Goal: Transaction & Acquisition: Purchase product/service

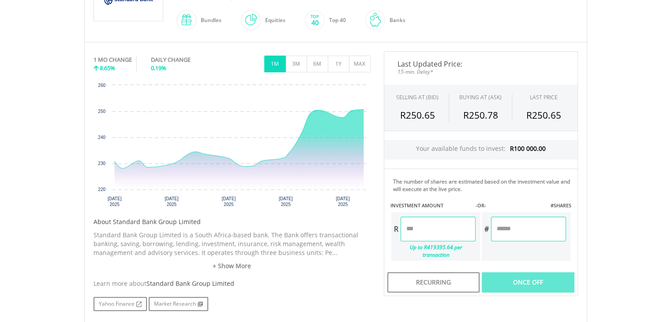
scroll to position [233, 0]
click at [418, 222] on input "number" at bounding box center [438, 228] width 75 height 25
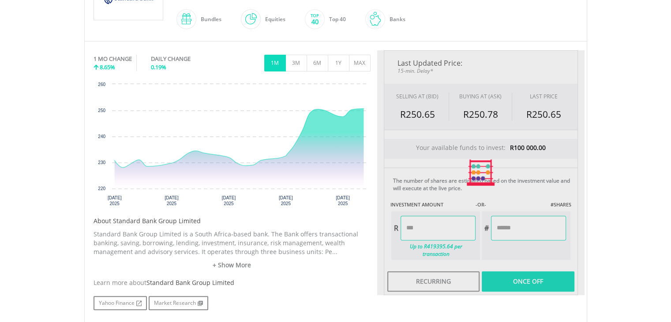
type input "*******"
type input "******"
click at [517, 227] on div "Last Updated Price: 15-min. Delay* SELLING AT (BID) BUYING AT (ASK) LAST PRICE …" at bounding box center [480, 172] width 207 height 245
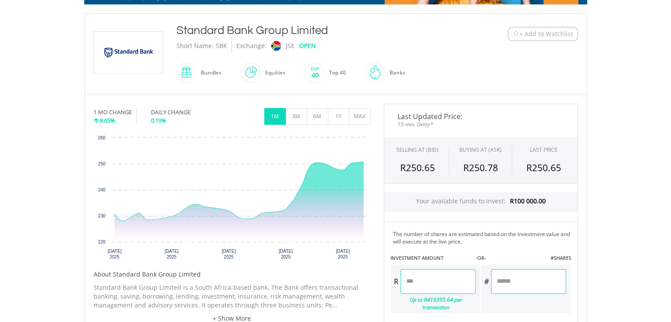
scroll to position [0, 0]
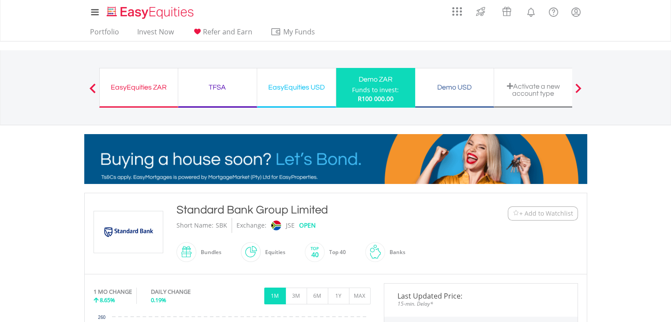
click at [221, 91] on div "TFSA" at bounding box center [218, 87] width 68 height 12
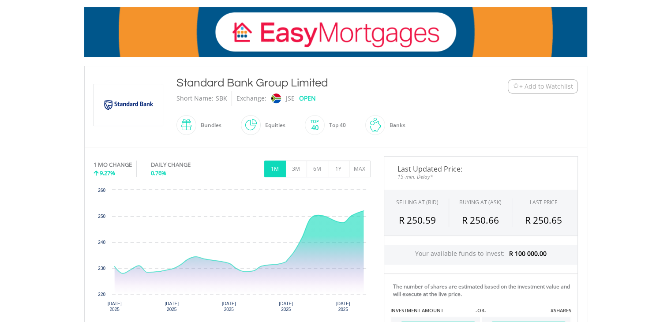
scroll to position [127, 0]
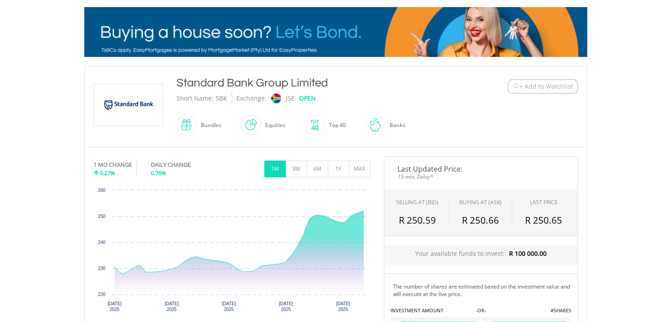
click at [325, 125] on span at bounding box center [325, 125] width 0 height 20
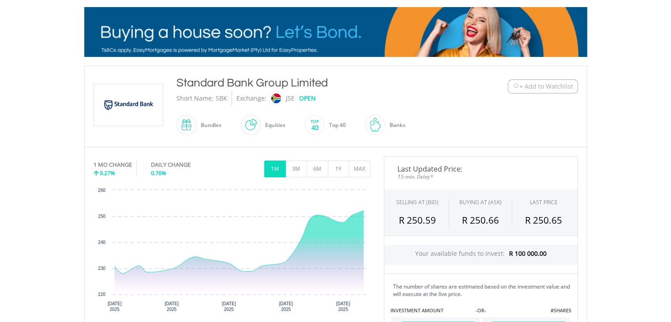
scroll to position [271, 0]
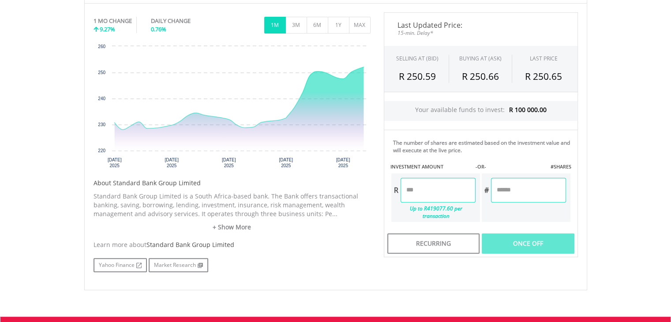
click at [410, 184] on input "number" at bounding box center [438, 190] width 75 height 25
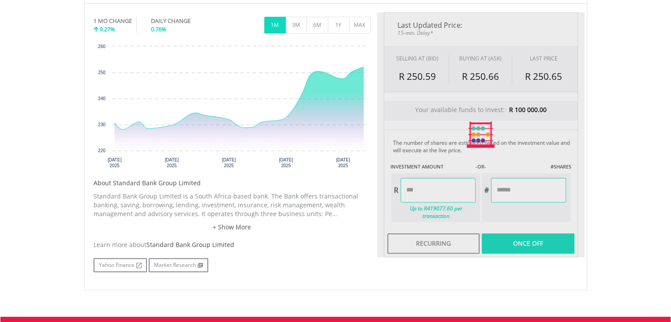
type input "******"
click at [501, 181] on div "Last Updated Price: 15-min. Delay* SELLING AT (BID) BUYING AT (ASK) LAST PRICE …" at bounding box center [480, 134] width 207 height 245
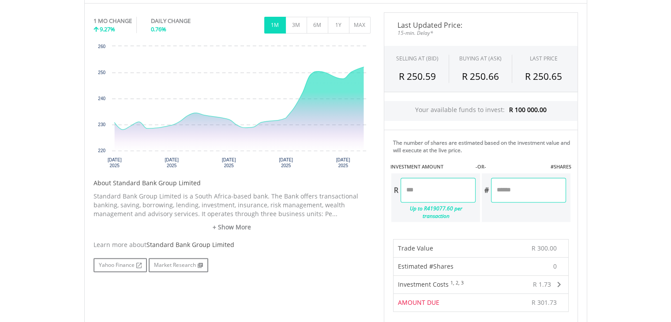
click at [556, 262] on span "0" at bounding box center [556, 266] width 4 height 9
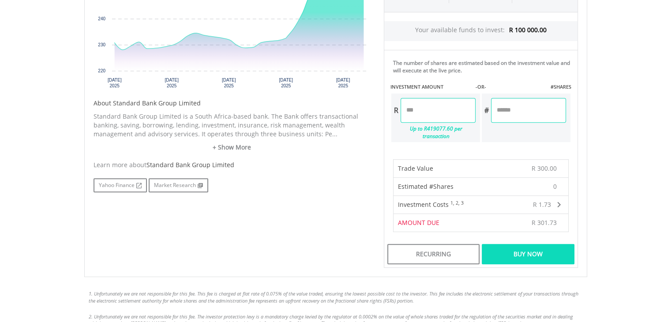
scroll to position [354, 0]
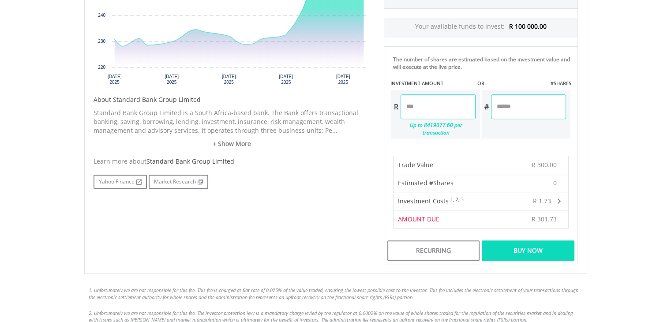
click at [543, 244] on div "Buy Now" at bounding box center [528, 251] width 92 height 20
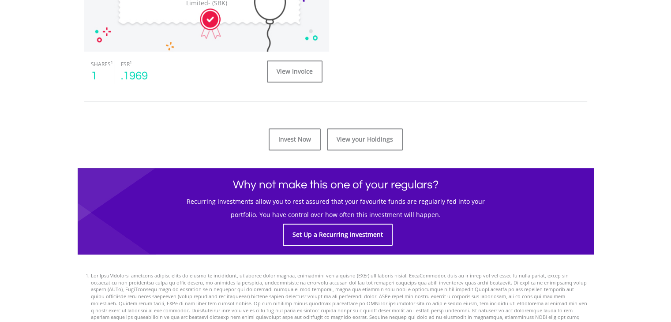
scroll to position [377, 0]
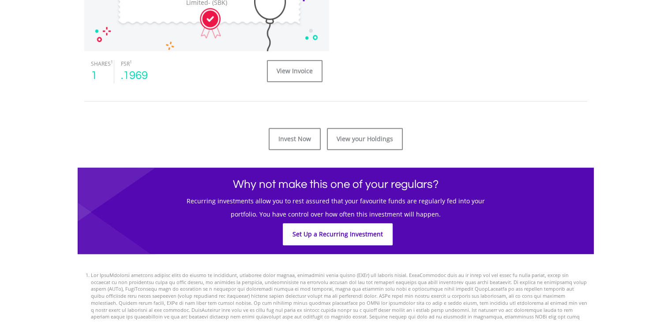
click at [354, 235] on link "Set Up a Recurring Investment" at bounding box center [338, 234] width 110 height 22
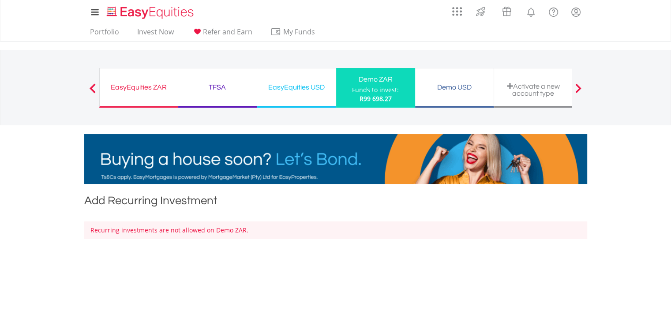
click at [147, 86] on div "EasyEquities ZAR" at bounding box center [139, 87] width 68 height 12
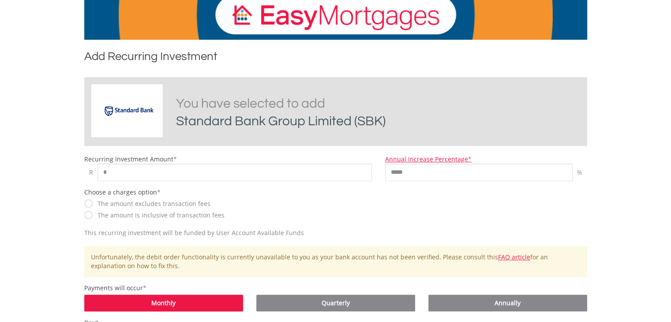
scroll to position [190, 0]
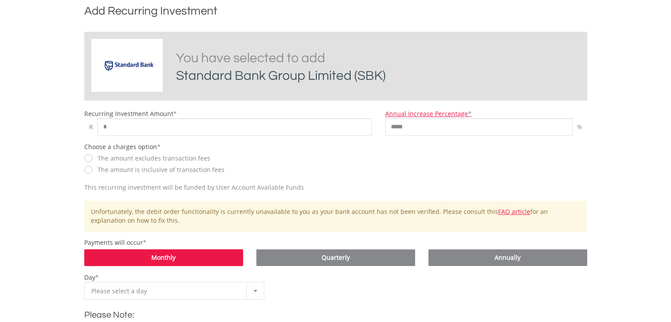
drag, startPoint x: 301, startPoint y: 210, endPoint x: 486, endPoint y: 162, distance: 190.9
click at [486, 162] on div "Choose a charges option * The amount excludes transaction fees The amount is in…" at bounding box center [336, 163] width 516 height 41
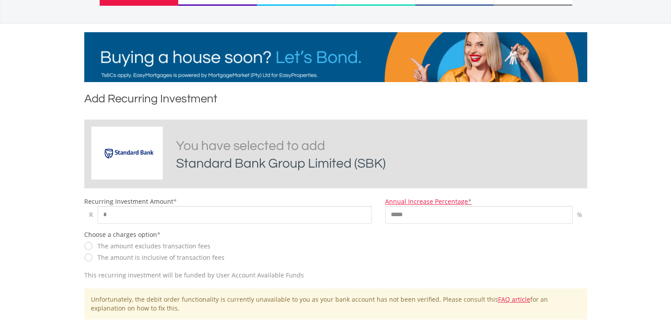
scroll to position [102, 0]
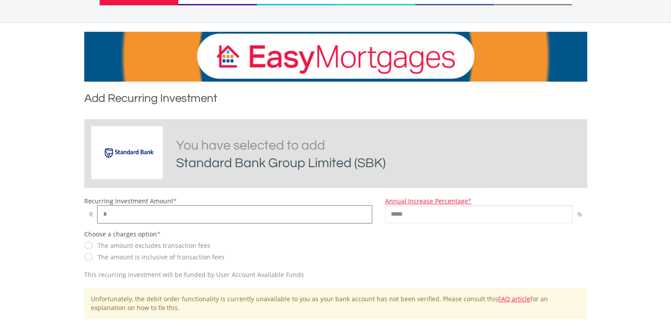
click at [120, 209] on input "*" at bounding box center [235, 215] width 275 height 18
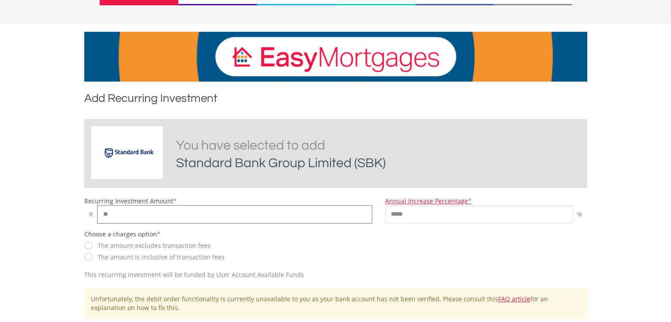
type input "*"
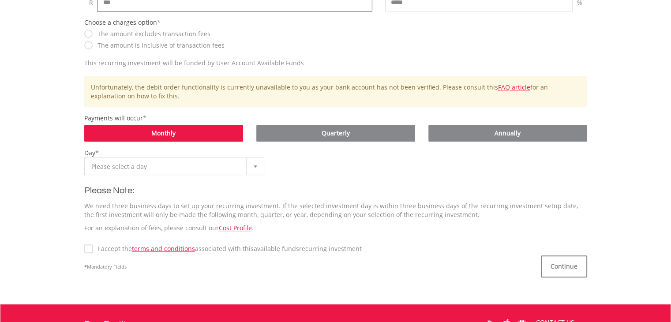
scroll to position [316, 0]
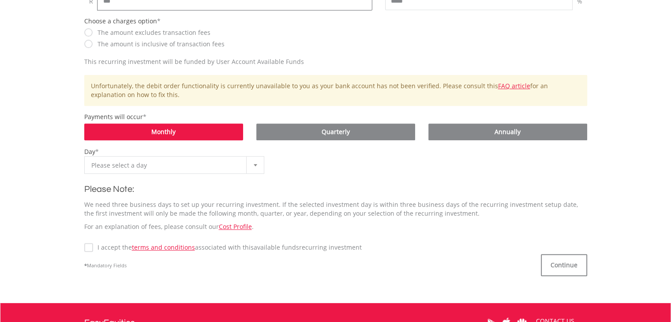
type input "***"
click at [258, 164] on div at bounding box center [255, 165] width 18 height 17
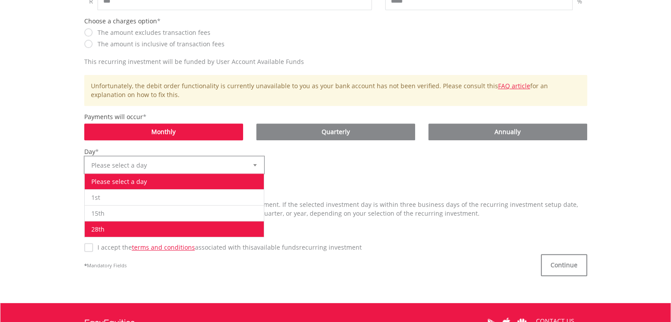
click at [173, 222] on li "28th" at bounding box center [175, 229] width 180 height 16
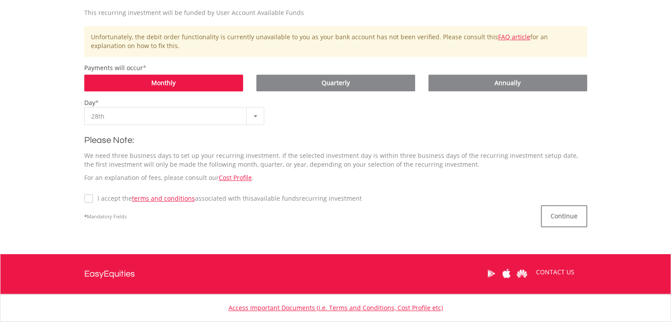
scroll to position [368, 0]
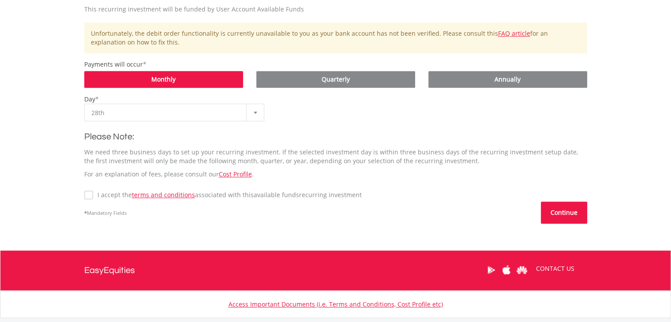
click at [571, 214] on button "Continue" at bounding box center [564, 213] width 46 height 22
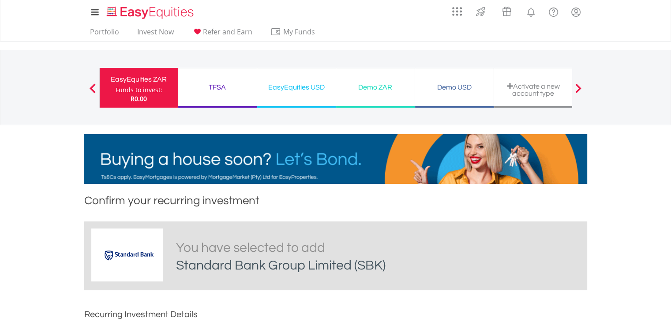
click at [321, 85] on div "EasyEquities USD" at bounding box center [297, 87] width 68 height 12
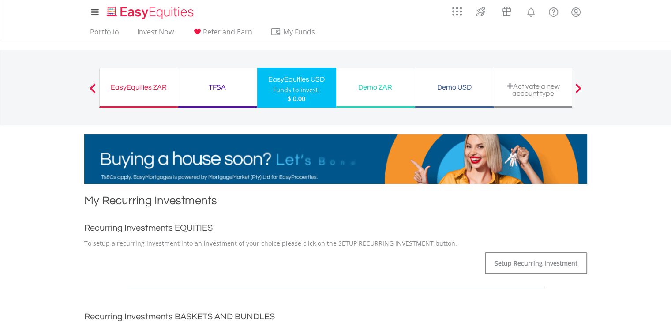
drag, startPoint x: 0, startPoint y: 0, endPoint x: 398, endPoint y: 53, distance: 401.2
click at [398, 53] on div "EasyEquities ZAR Funds to invest: $ 0.00 TFSA Funds to invest: $ 0.00 EasyEquit…" at bounding box center [335, 87] width 473 height 75
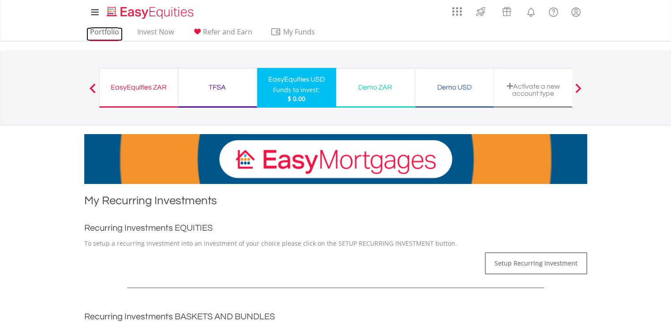
click at [104, 33] on link "Portfolio" at bounding box center [105, 34] width 36 height 14
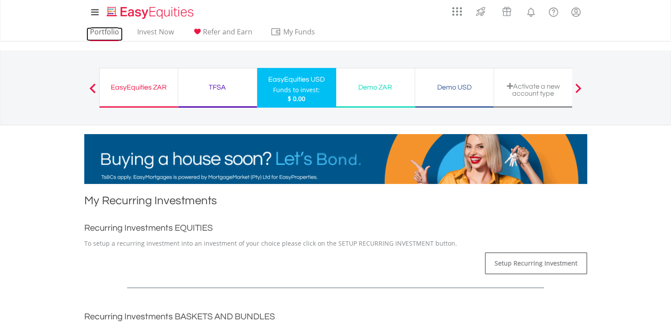
click at [104, 31] on link "Portfolio" at bounding box center [105, 34] width 36 height 14
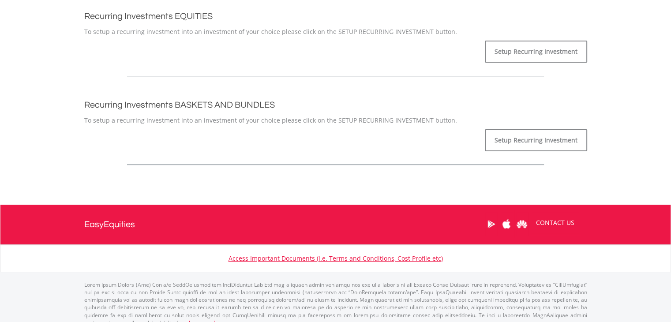
scroll to position [221, 0]
